Goal: Task Accomplishment & Management: Manage account settings

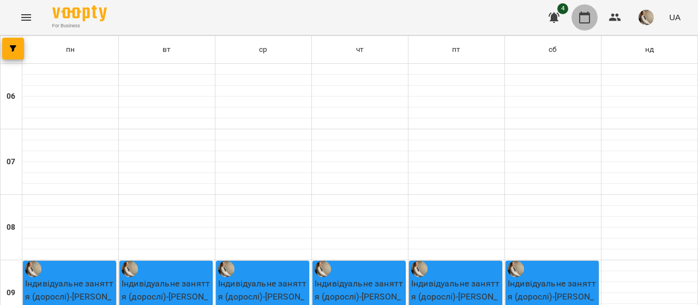
click at [591, 21] on icon "button" at bounding box center [584, 17] width 13 height 13
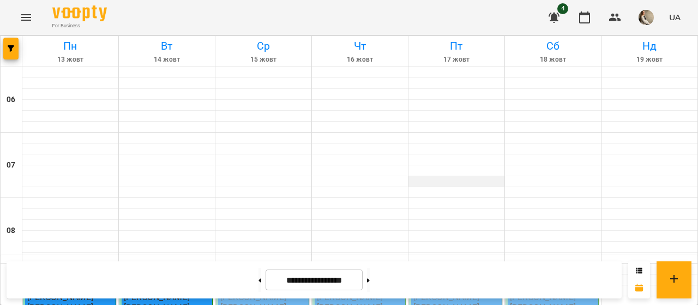
scroll to position [856, 0]
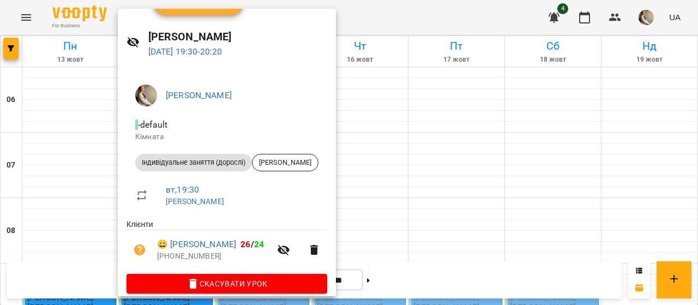
scroll to position [35, 0]
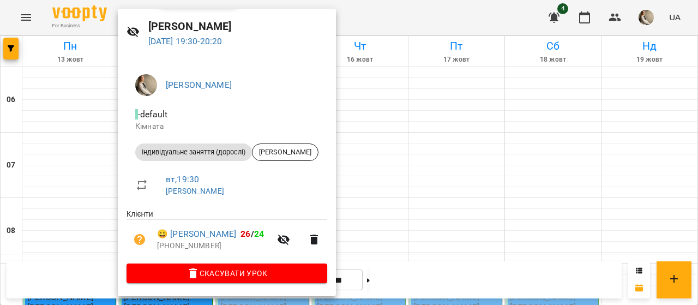
click at [441, 175] on div at bounding box center [349, 152] width 698 height 305
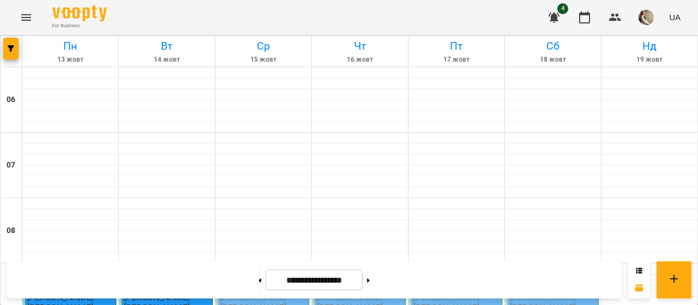
scroll to position [763, 0]
